Goal: Entertainment & Leisure: Consume media (video, audio)

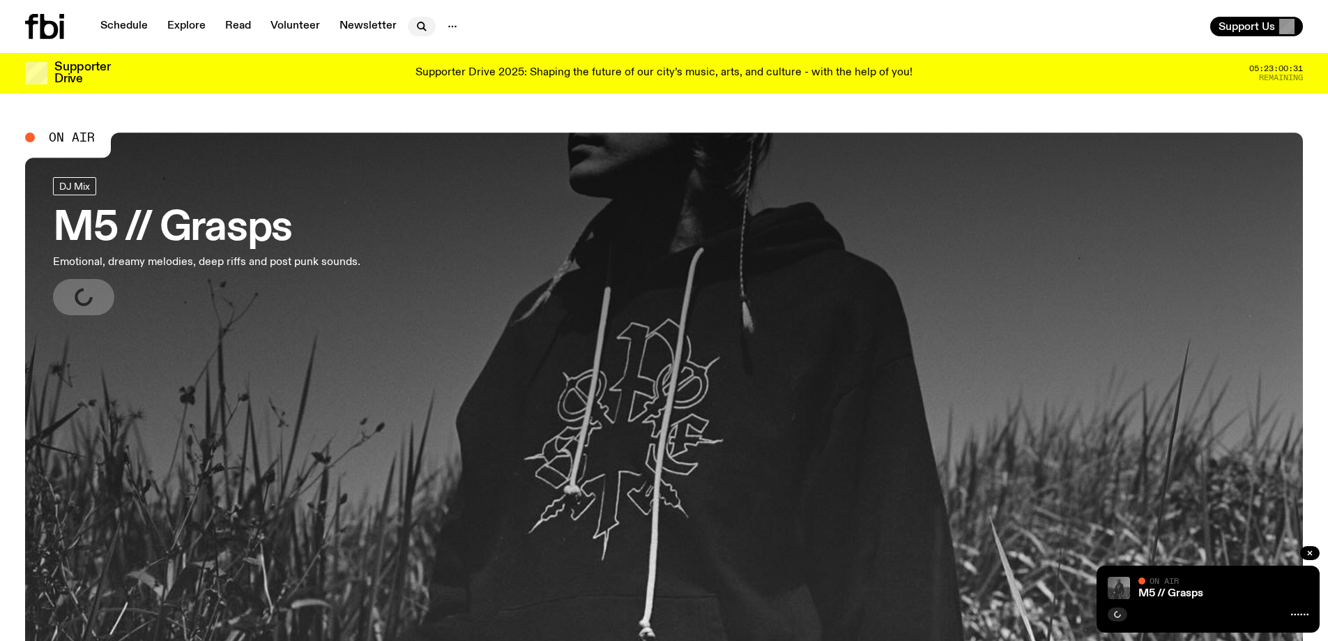
click at [419, 21] on icon "button" at bounding box center [421, 26] width 17 height 17
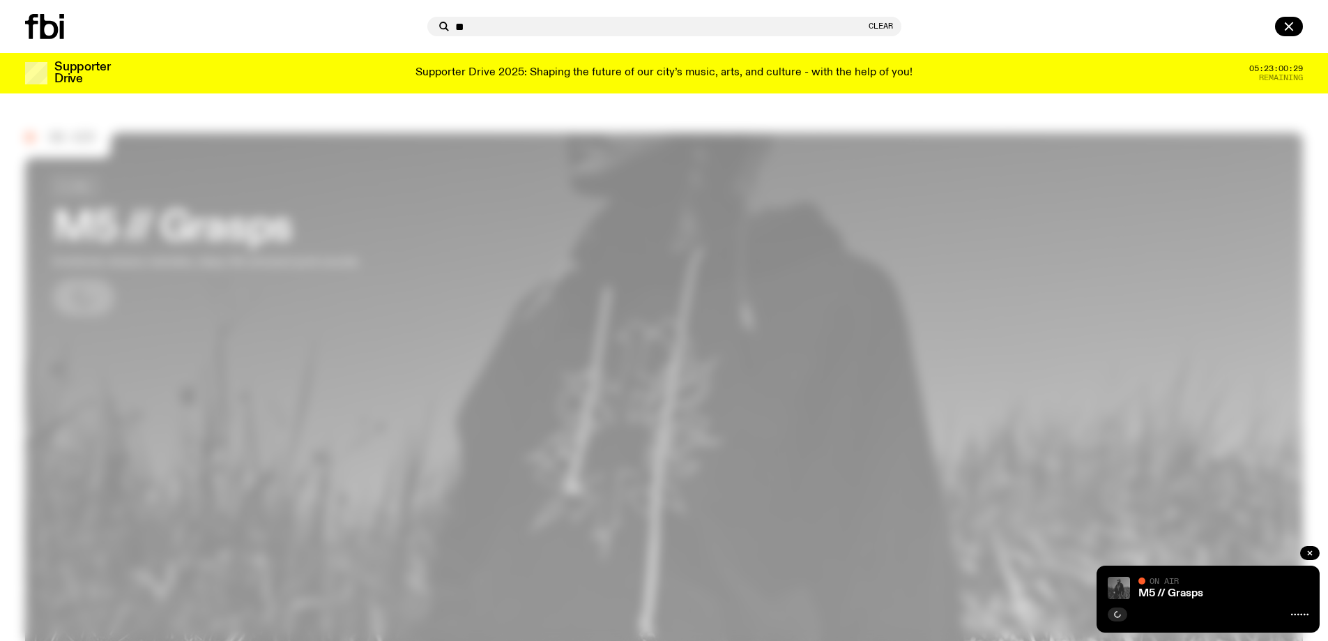
type input "*"
type input "**********"
